Goal: Task Accomplishment & Management: Use online tool/utility

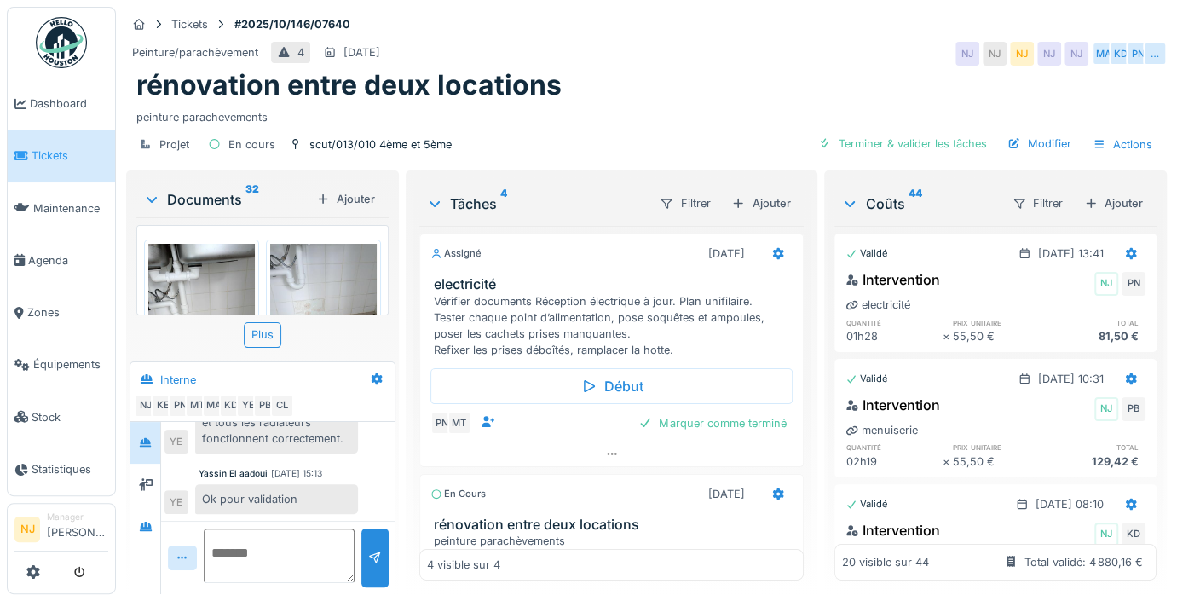
scroll to position [595, 0]
click at [37, 252] on span "Agenda" at bounding box center [68, 260] width 80 height 16
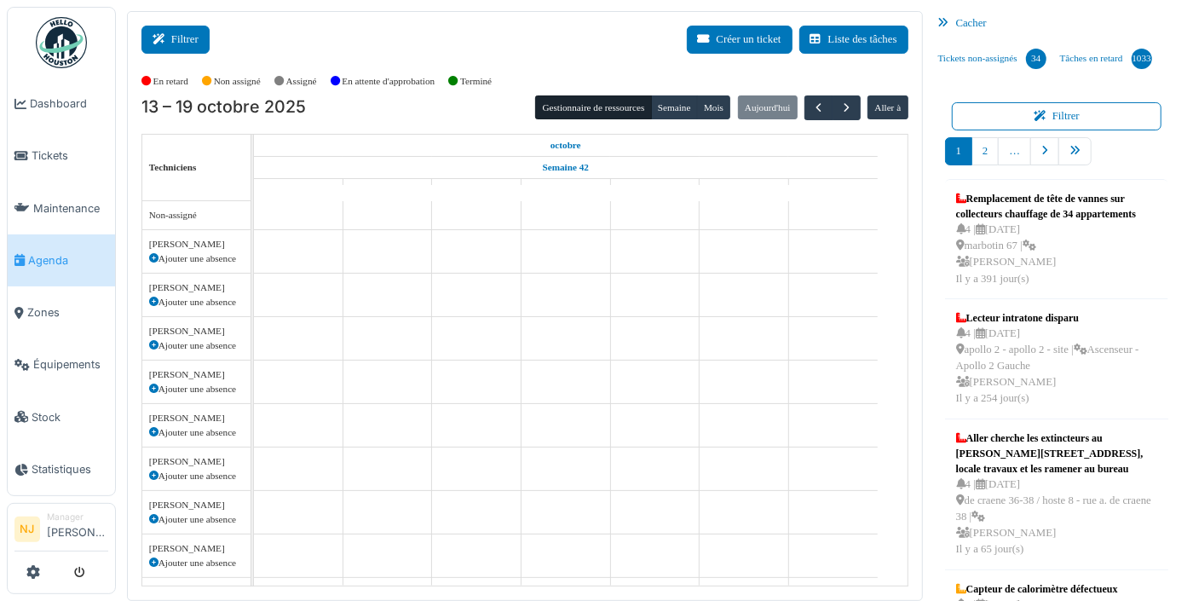
click at [172, 37] on button "Filtrer" at bounding box center [175, 40] width 68 height 28
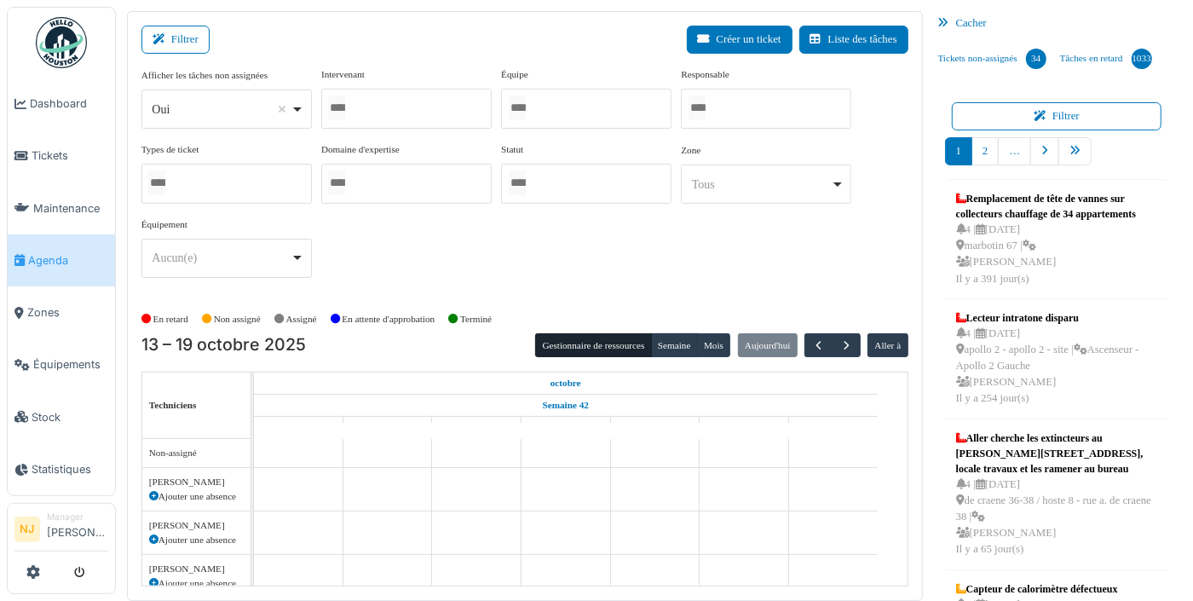
click at [554, 108] on div at bounding box center [586, 109] width 170 height 40
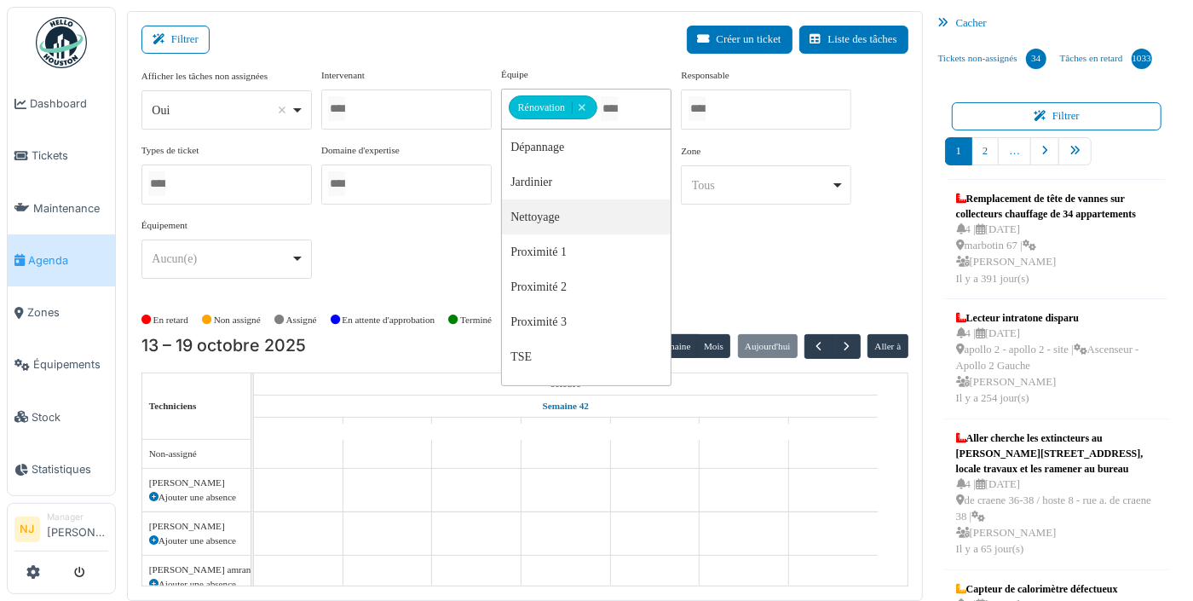
click at [418, 51] on div "Filtrer Créer un ticket Liste des tâches" at bounding box center [524, 47] width 767 height 42
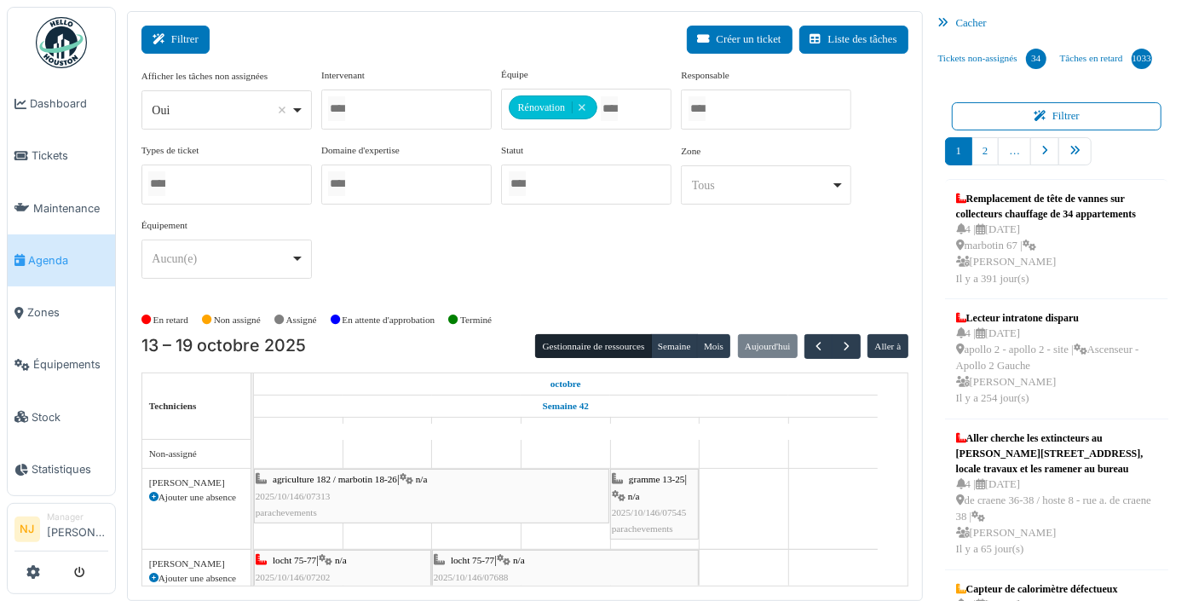
click at [172, 33] on button "Filtrer" at bounding box center [175, 40] width 68 height 28
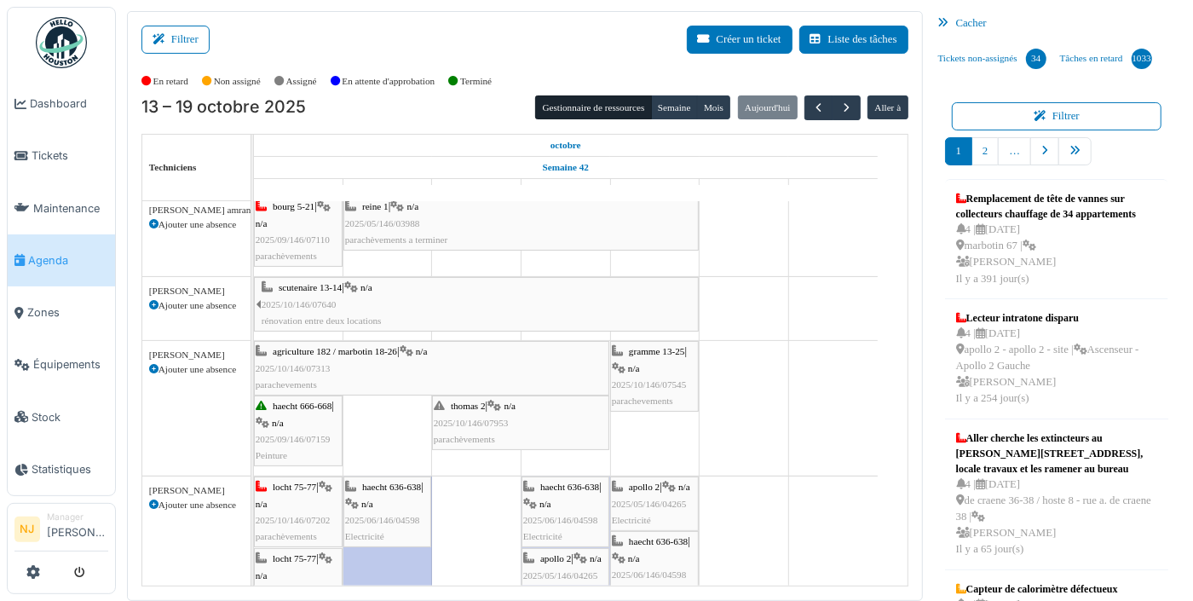
scroll to position [228, 0]
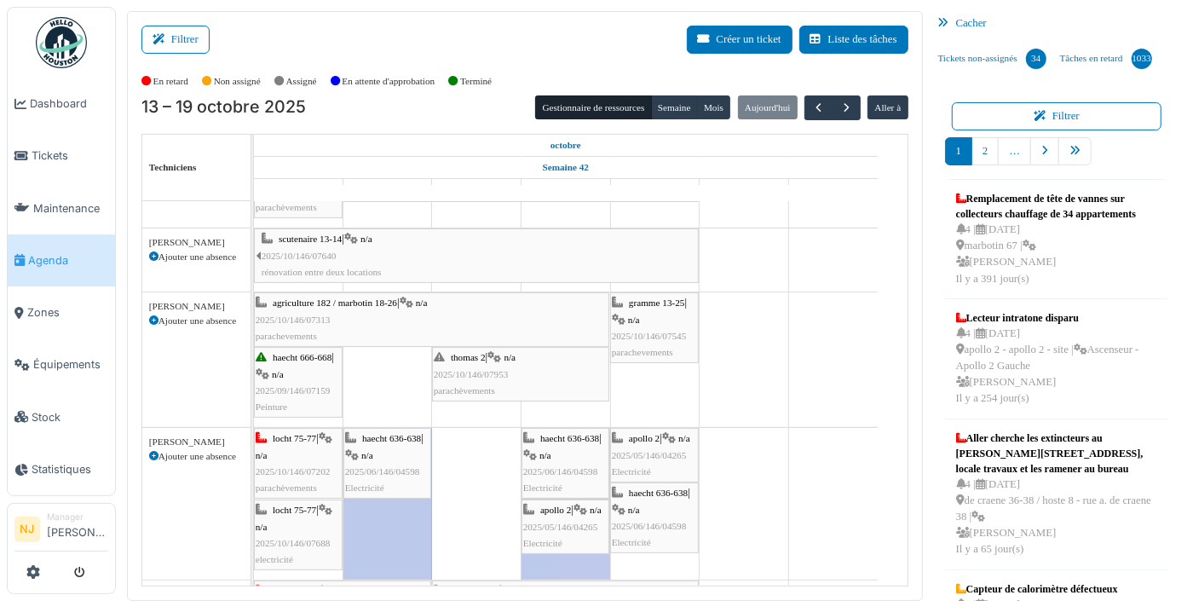
click at [485, 372] on span "2025/10/146/07953" at bounding box center [471, 374] width 75 height 10
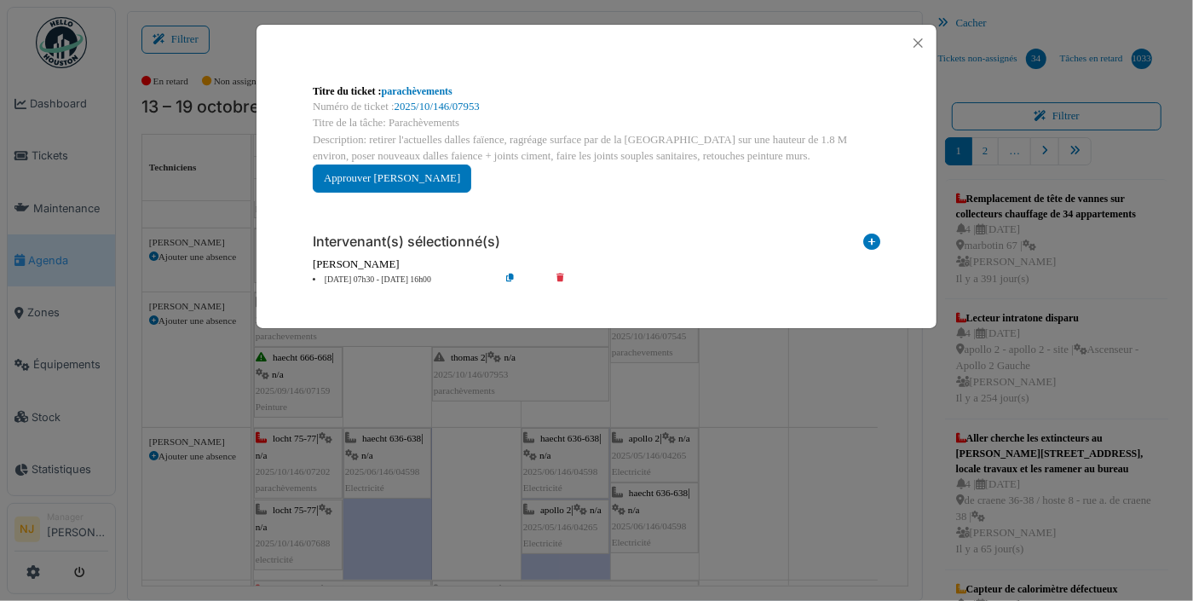
click at [510, 274] on icon at bounding box center [523, 280] width 49 height 13
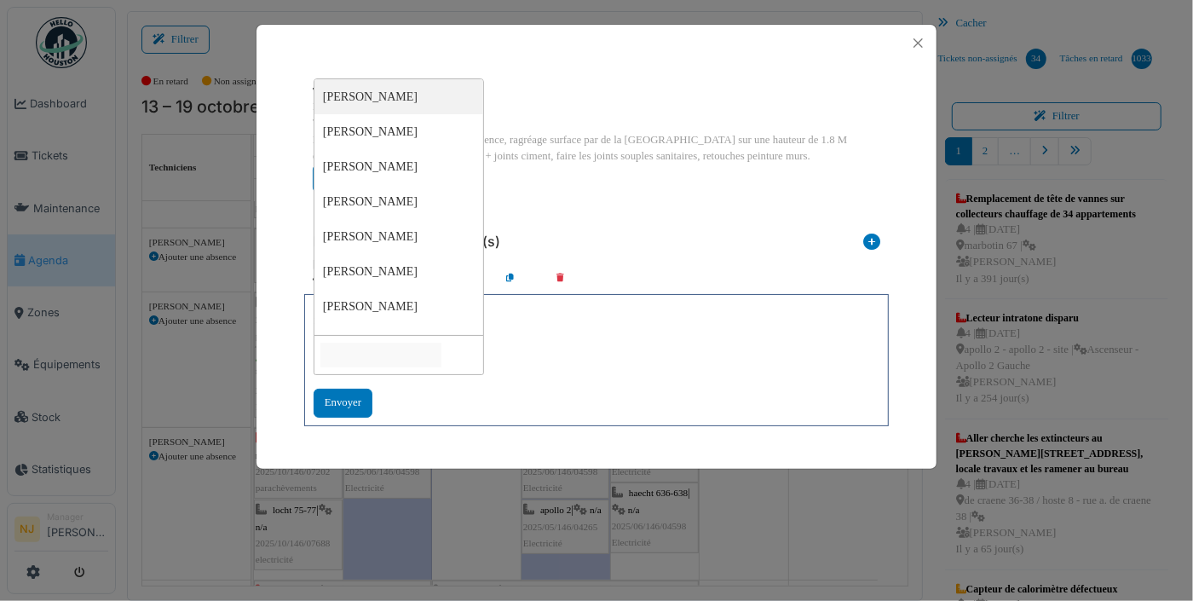
click at [387, 354] on input "null" at bounding box center [380, 355] width 121 height 25
type input "**********"
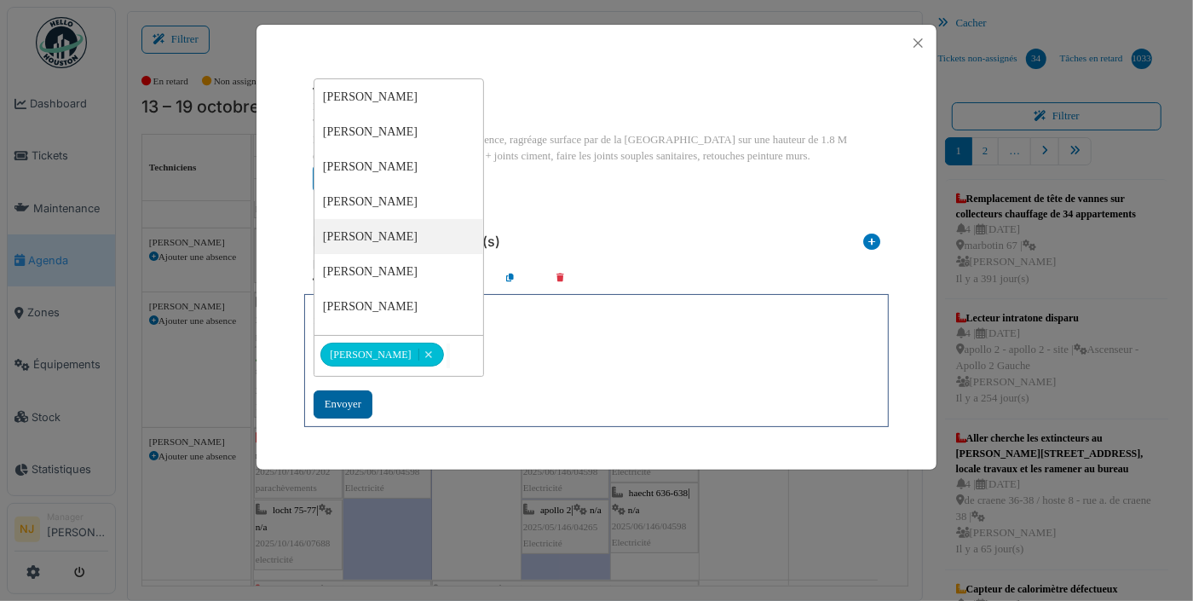
click at [333, 403] on div "Envoyer" at bounding box center [343, 404] width 59 height 28
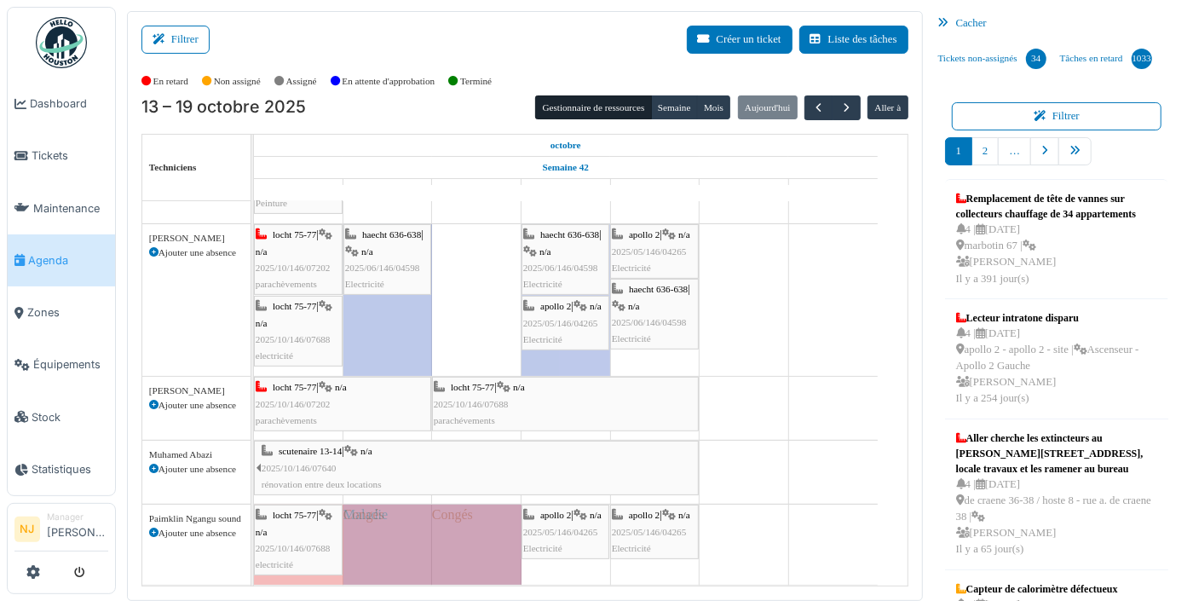
scroll to position [483, 0]
click at [839, 103] on span "button" at bounding box center [846, 108] width 14 height 14
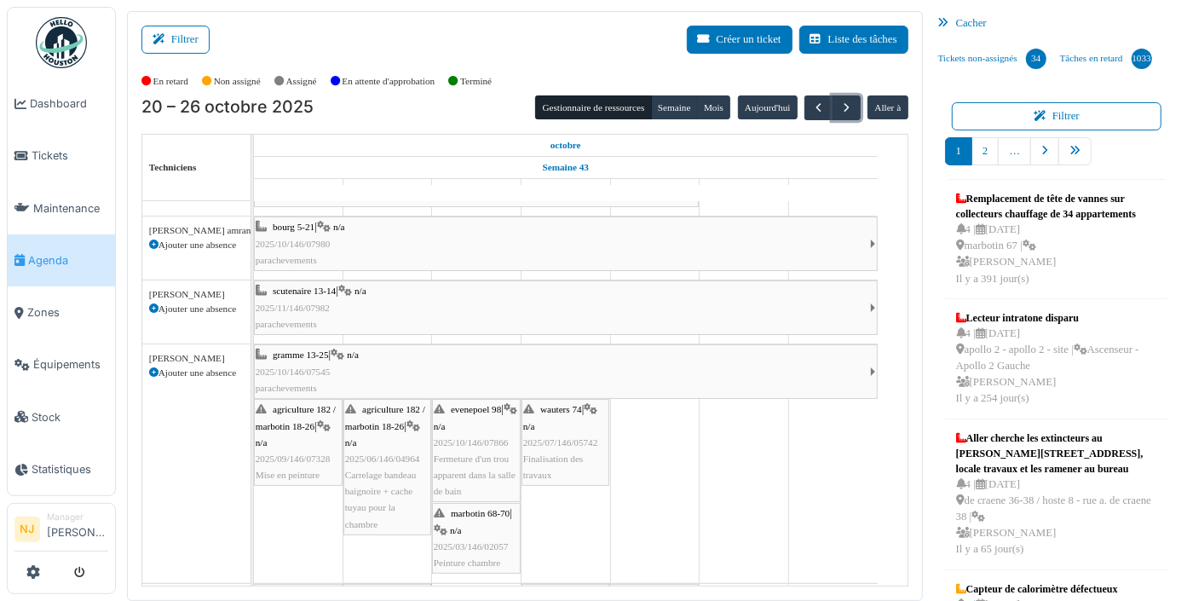
scroll to position [0, 0]
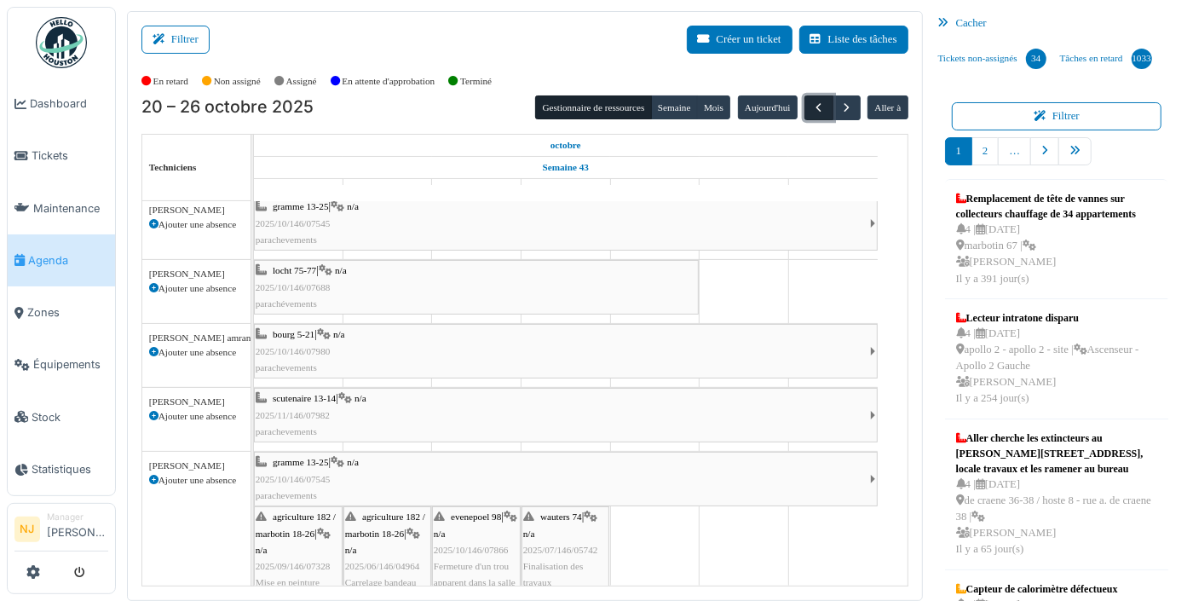
click at [812, 106] on span "button" at bounding box center [819, 108] width 14 height 14
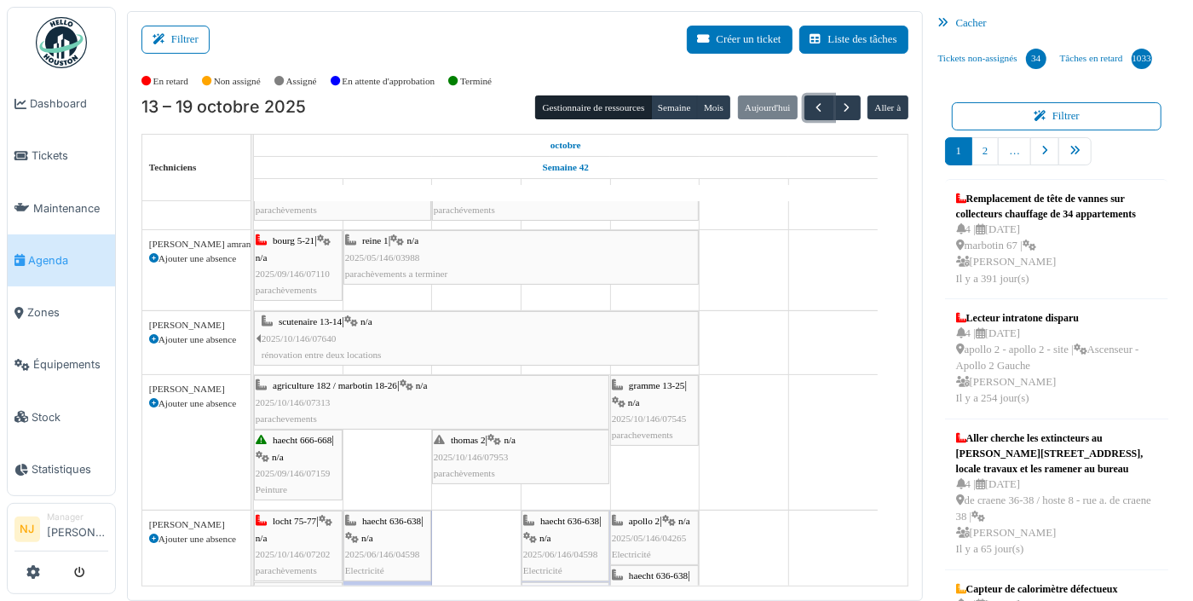
scroll to position [69, 0]
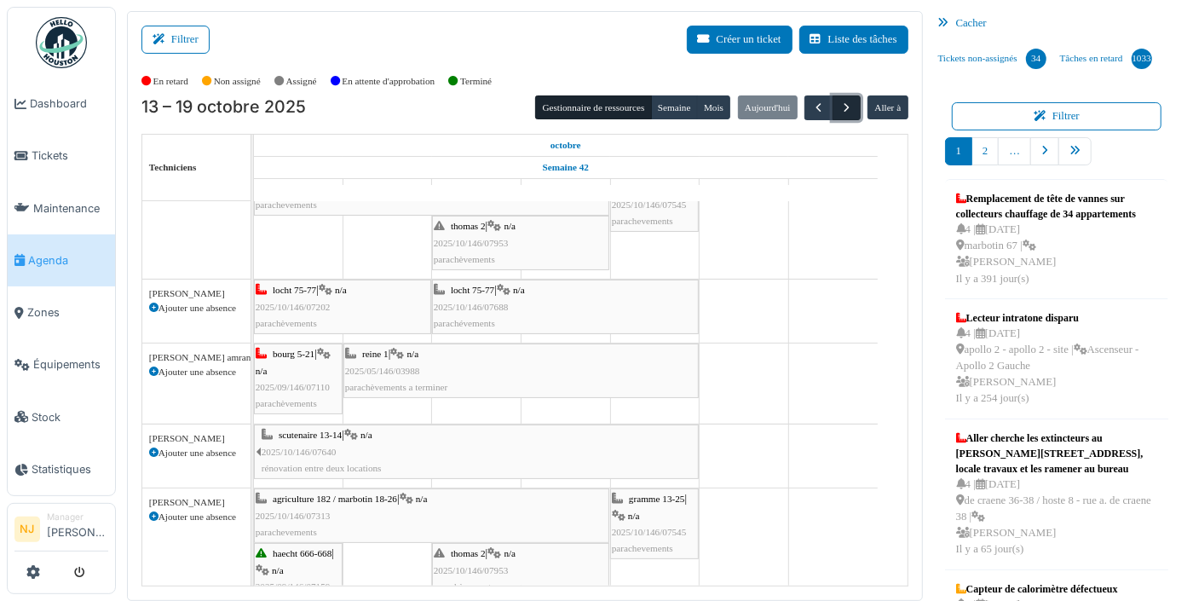
click at [839, 103] on span "button" at bounding box center [846, 108] width 14 height 14
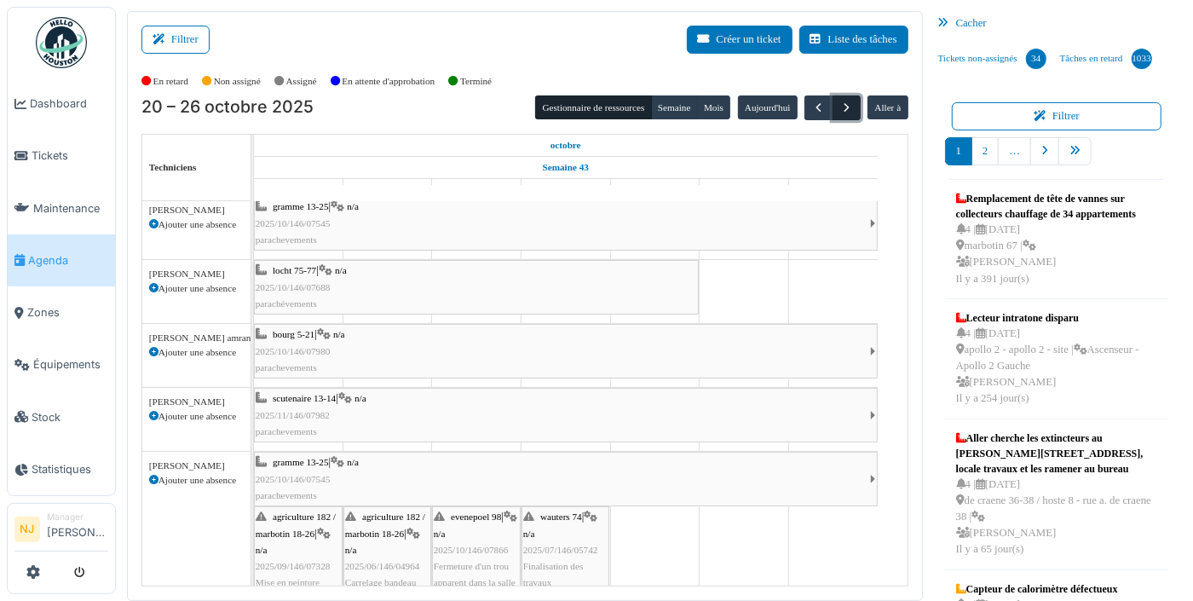
click at [839, 104] on span "button" at bounding box center [846, 108] width 14 height 14
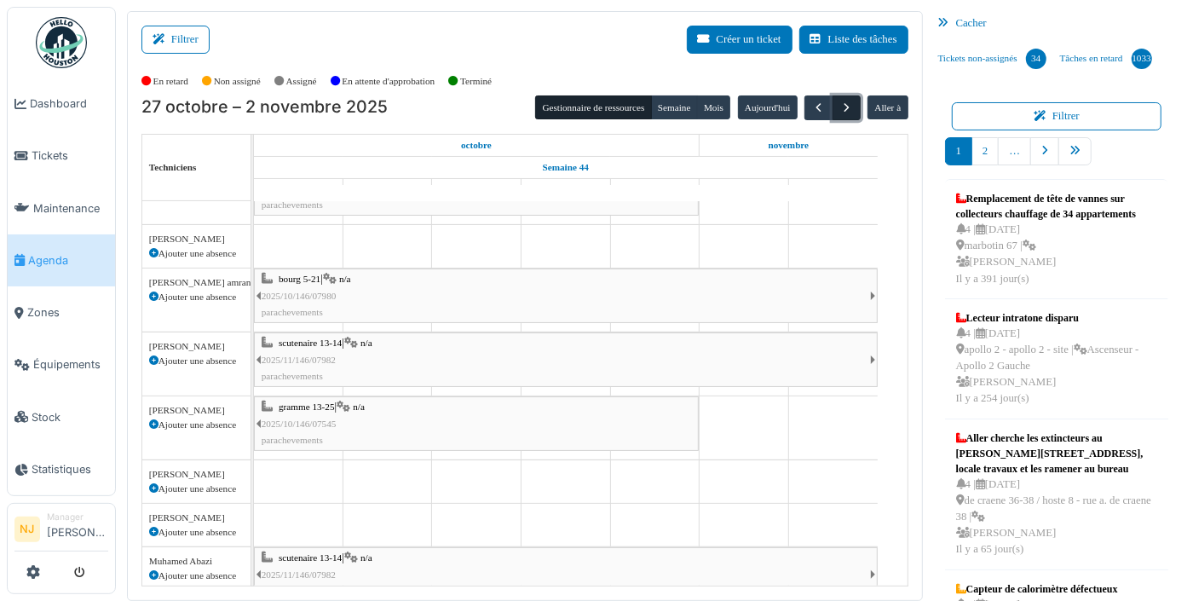
click at [839, 106] on span "button" at bounding box center [846, 108] width 14 height 14
